Goal: Information Seeking & Learning: Learn about a topic

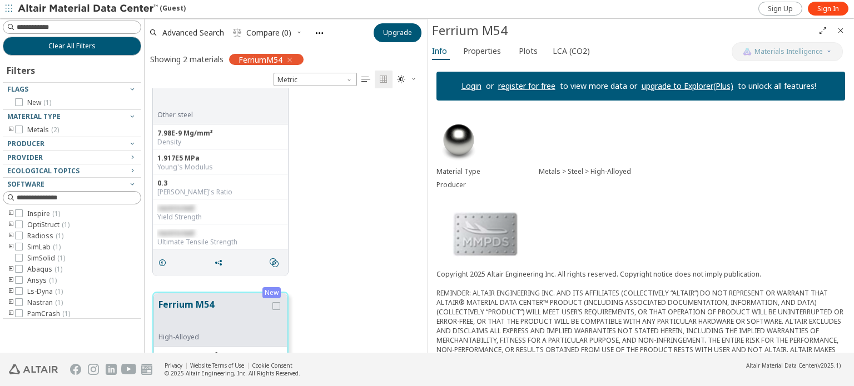
scroll to position [11, 0]
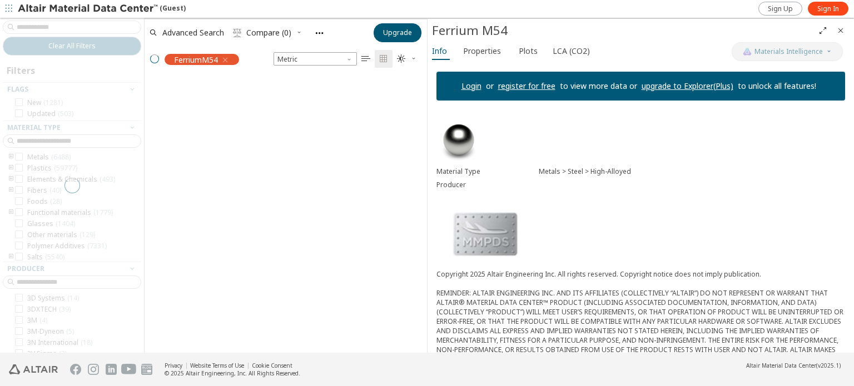
scroll to position [257, 273]
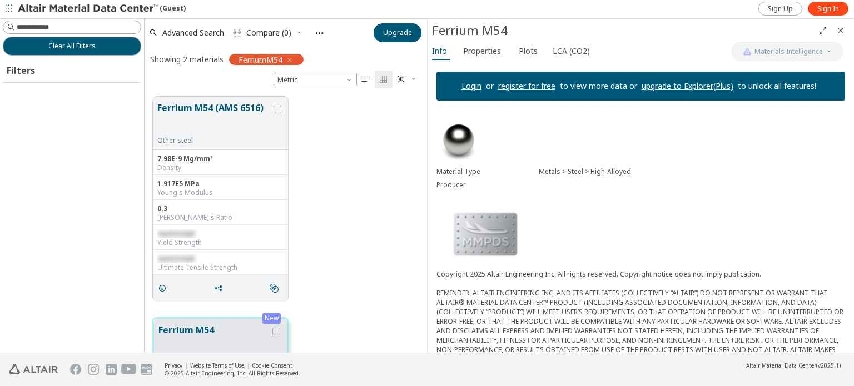
scroll to position [257, 273]
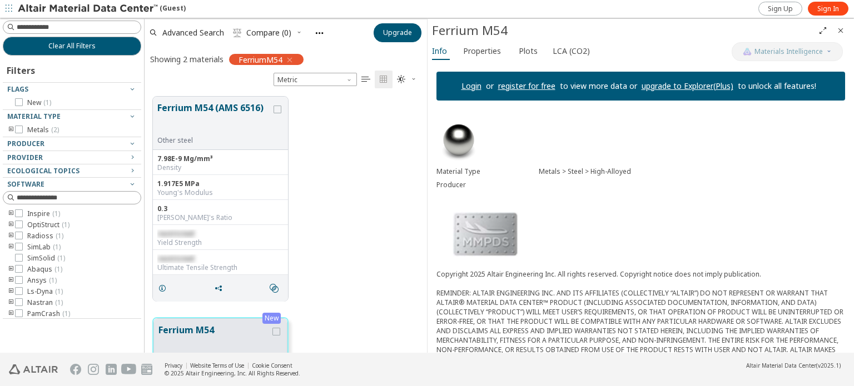
scroll to position [257, 273]
